Goal: Information Seeking & Learning: Learn about a topic

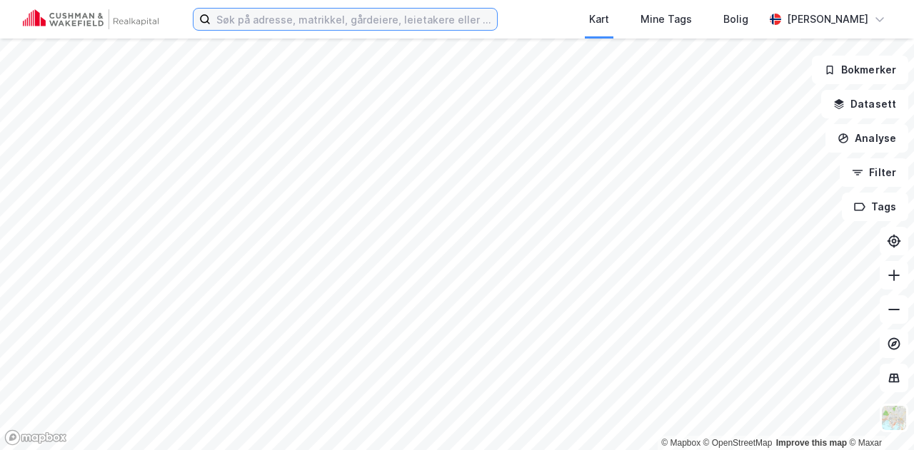
click at [262, 22] on input at bounding box center [354, 19] width 286 height 21
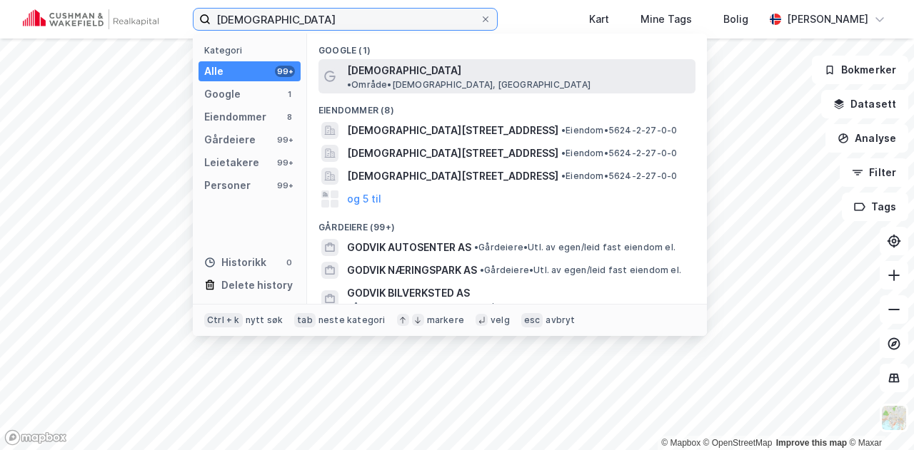
type input "godvik"
click at [383, 71] on div "Godvik • Område • Godvik, Bergen" at bounding box center [519, 76] width 345 height 29
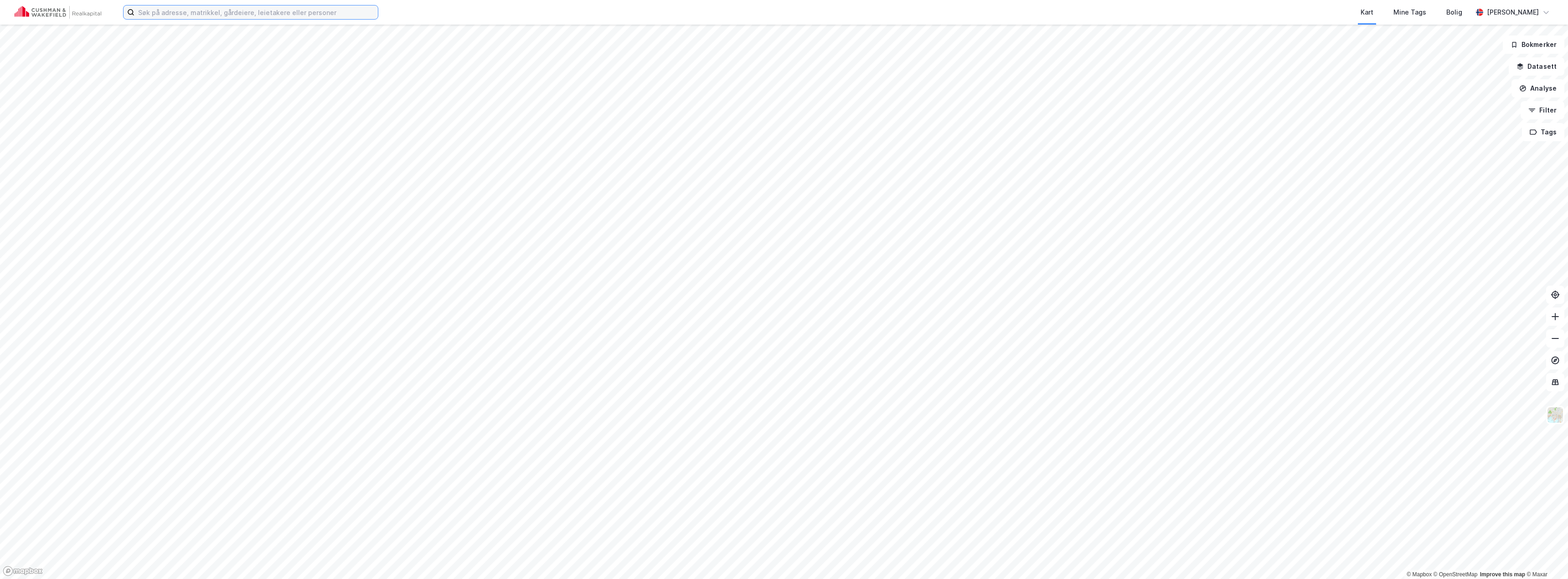
click at [201, 11] on input at bounding box center [256, 12] width 243 height 13
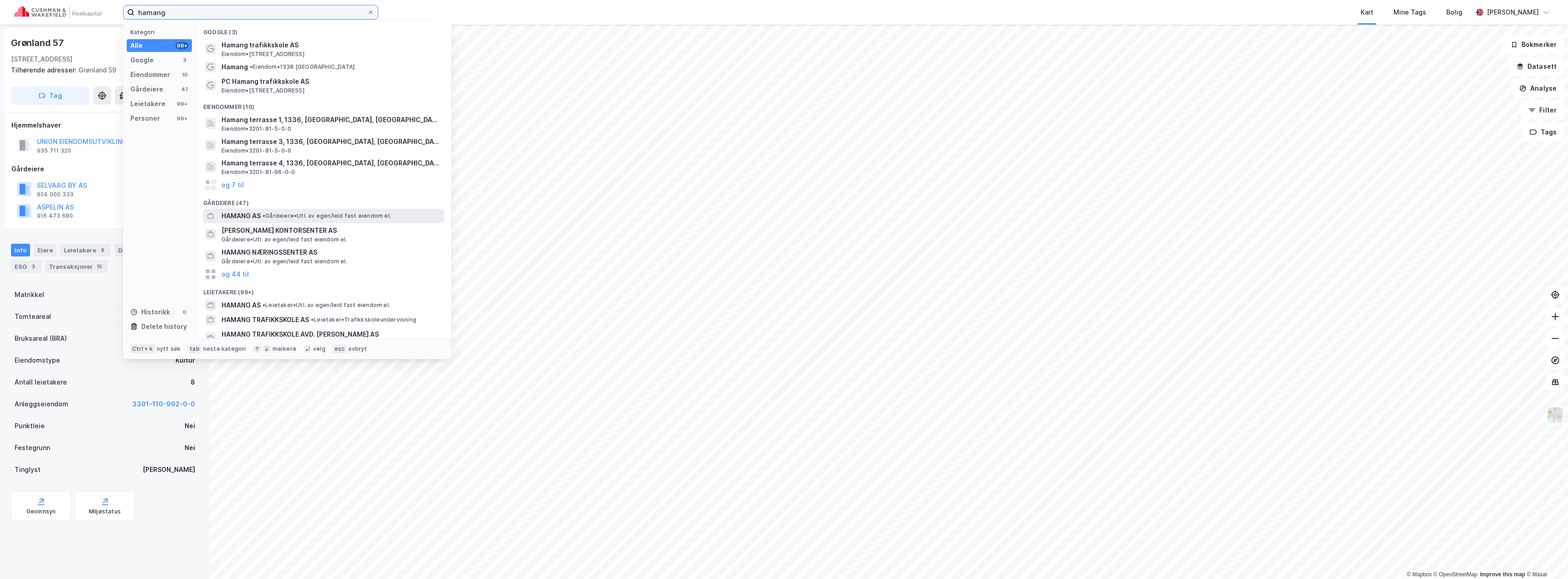
type input "hamang"
click at [279, 214] on span "• Gårdeiere • Utl. av egen/leid fast eiendom el." at bounding box center [326, 216] width 128 height 7
